Goal: Navigation & Orientation: Go to known website

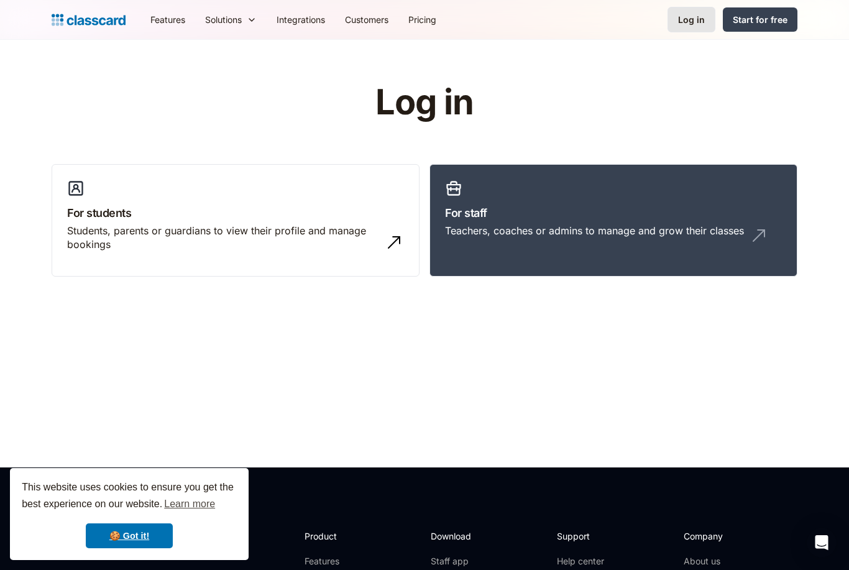
click at [692, 19] on div "Log in" at bounding box center [691, 19] width 27 height 13
click at [695, 14] on div "Log in" at bounding box center [691, 19] width 27 height 13
click at [131, 531] on link "🍪 Got it!" at bounding box center [129, 535] width 87 height 25
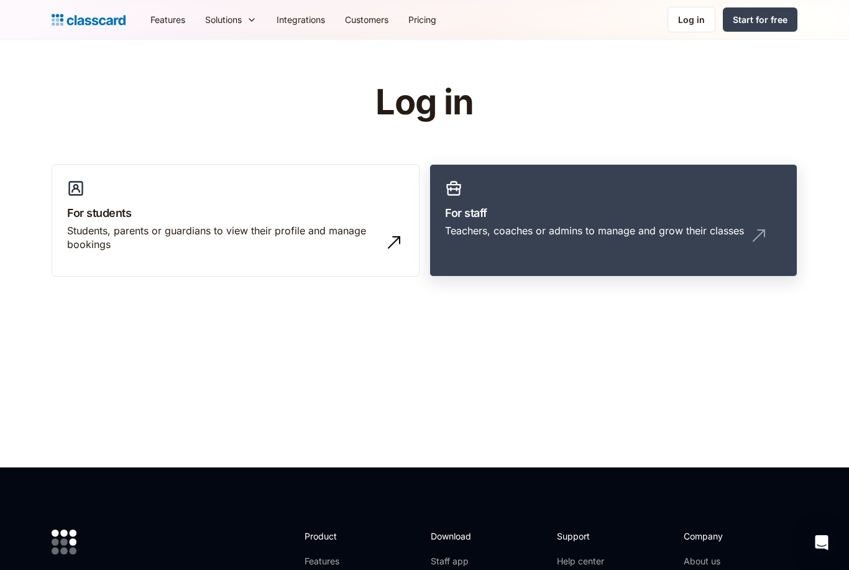
click at [641, 247] on link "For staff Teachers, coaches or admins to manage and grow their classes" at bounding box center [613, 220] width 368 height 113
